Goal: Navigation & Orientation: Find specific page/section

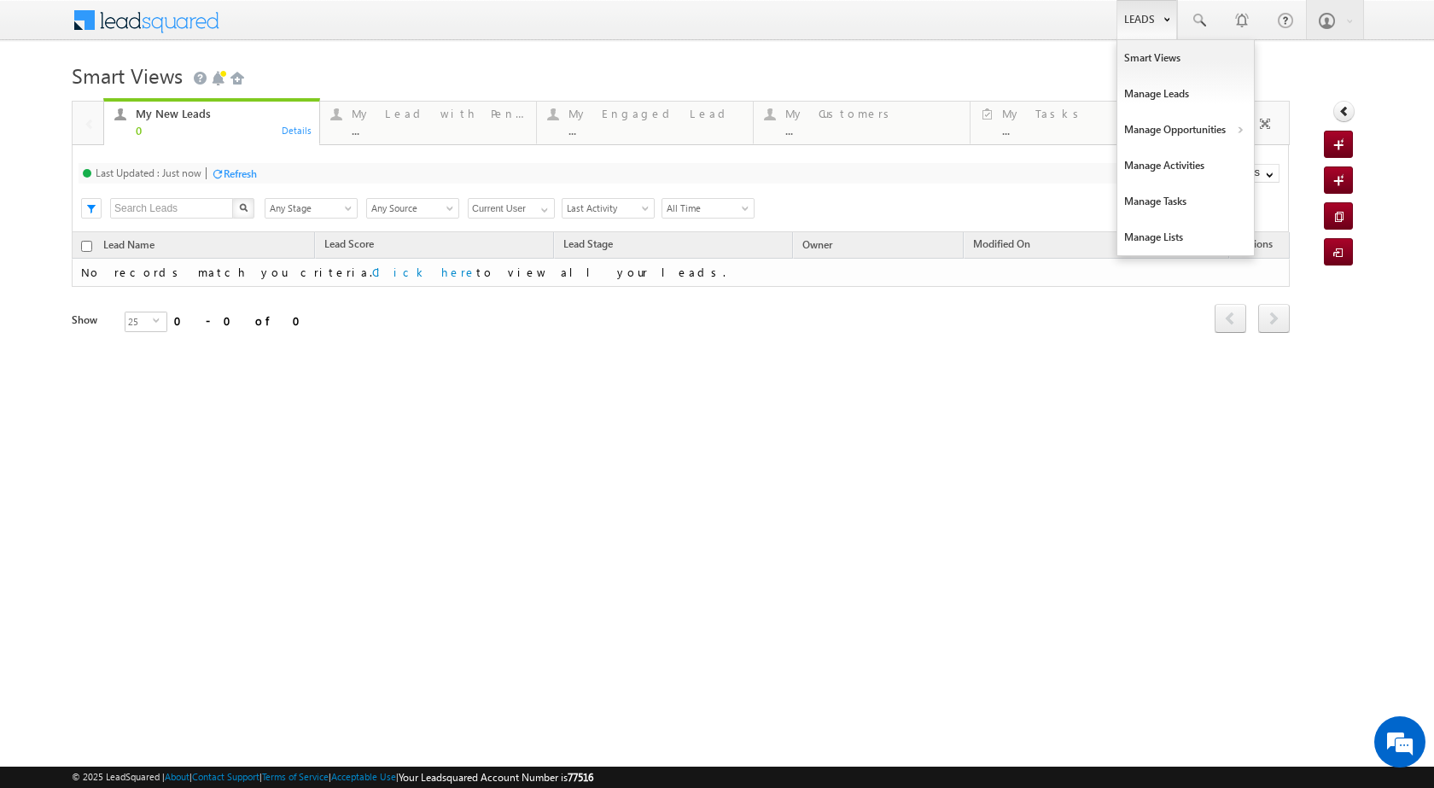
click at [1142, 21] on link "Leads" at bounding box center [1147, 19] width 61 height 39
click at [1200, 124] on link "Manage Opportunities" at bounding box center [1185, 130] width 137 height 36
click at [1144, 18] on link "Leads" at bounding box center [1147, 19] width 61 height 39
drag, startPoint x: 1225, startPoint y: 130, endPoint x: 1248, endPoint y: 142, distance: 26.0
click at [1226, 130] on link "Manage Opportunities" at bounding box center [1185, 130] width 137 height 36
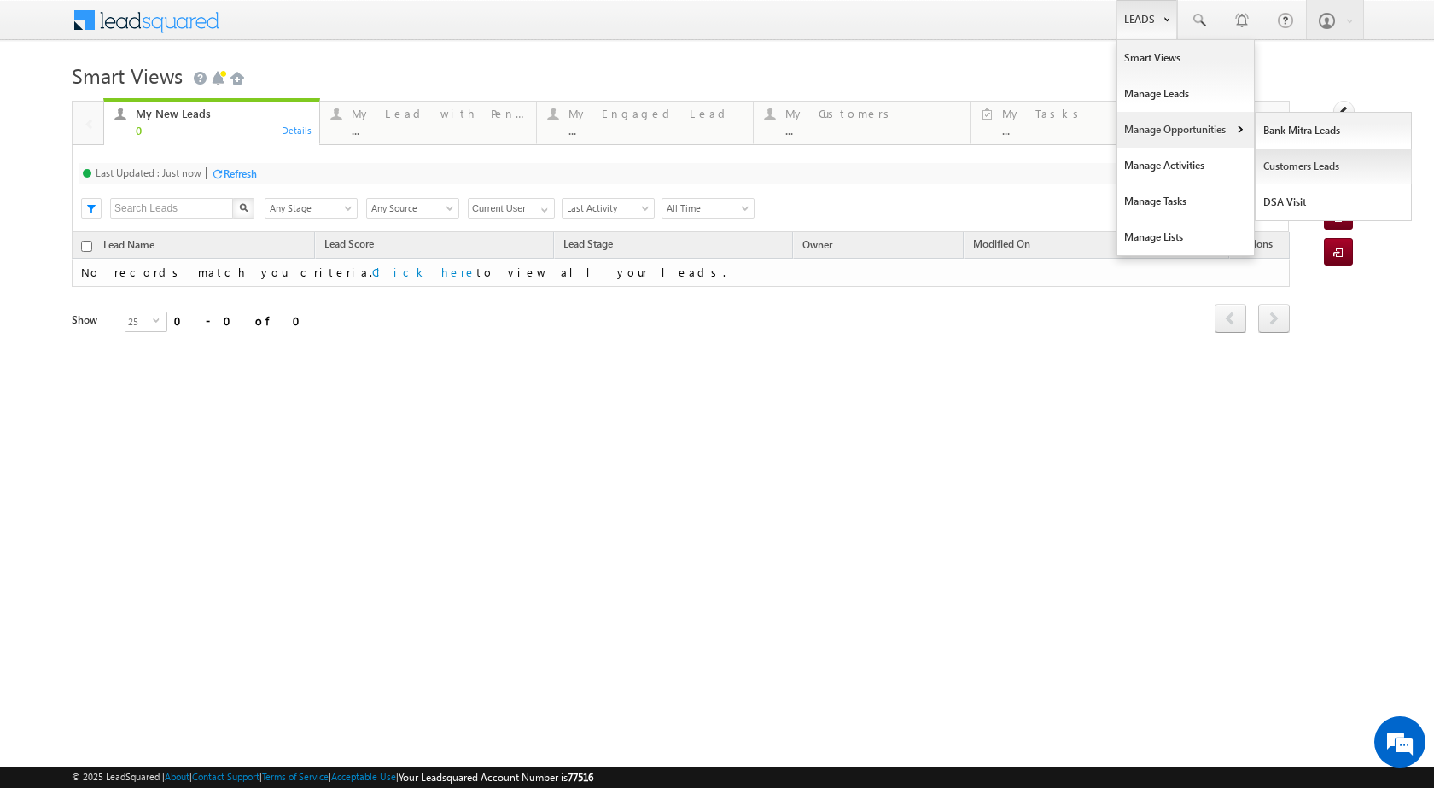
click at [1273, 164] on link "Customers Leads" at bounding box center [1334, 167] width 156 height 36
